Goal: Task Accomplishment & Management: Manage account settings

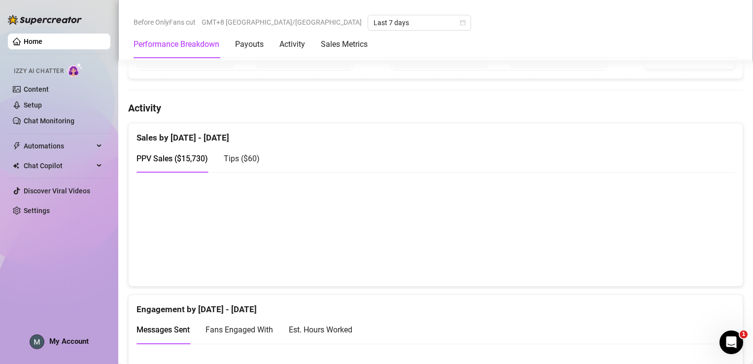
scroll to position [419, 0]
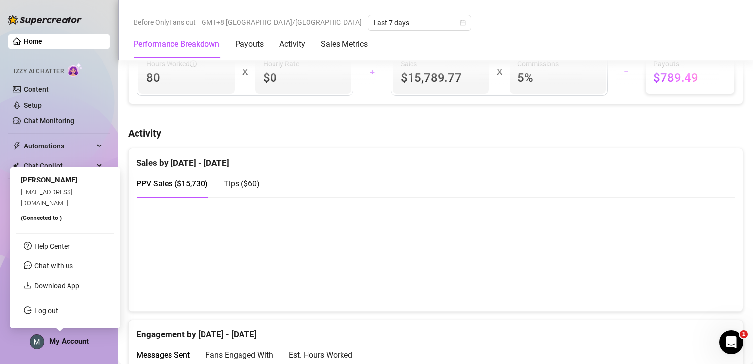
click at [74, 342] on span "My Account" at bounding box center [68, 341] width 39 height 9
click at [58, 310] on link "Log out" at bounding box center [47, 311] width 24 height 8
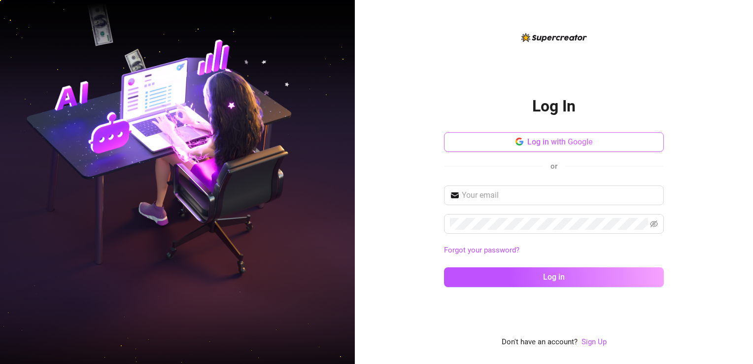
click at [538, 135] on button "Log in with Google" at bounding box center [554, 142] width 220 height 20
click at [558, 140] on span "Log in with Google" at bounding box center [560, 141] width 66 height 9
click at [568, 150] on button "Log in with Google" at bounding box center [554, 142] width 220 height 20
